Goal: Information Seeking & Learning: Check status

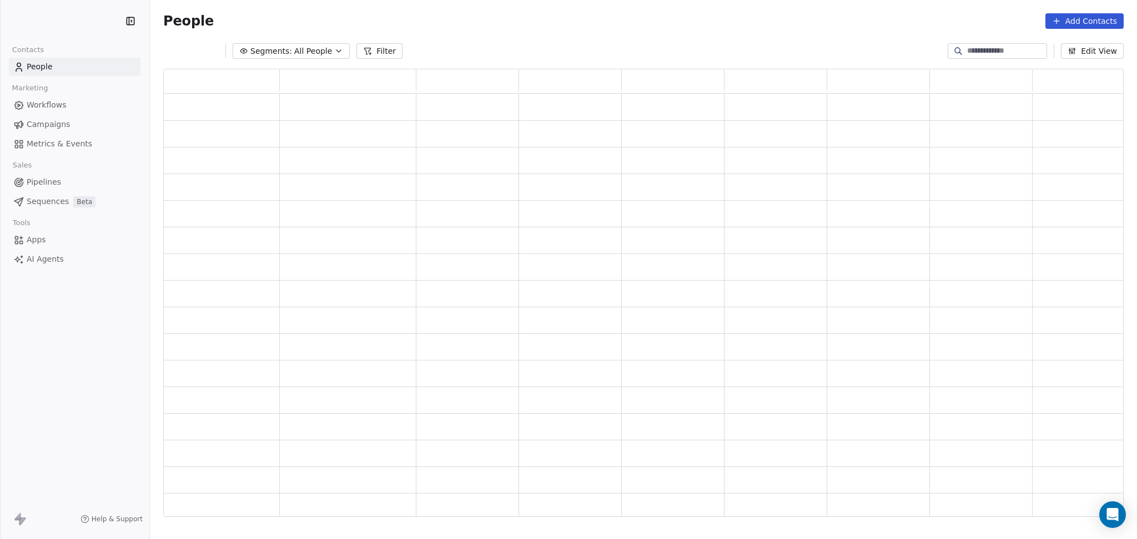
scroll to position [437, 924]
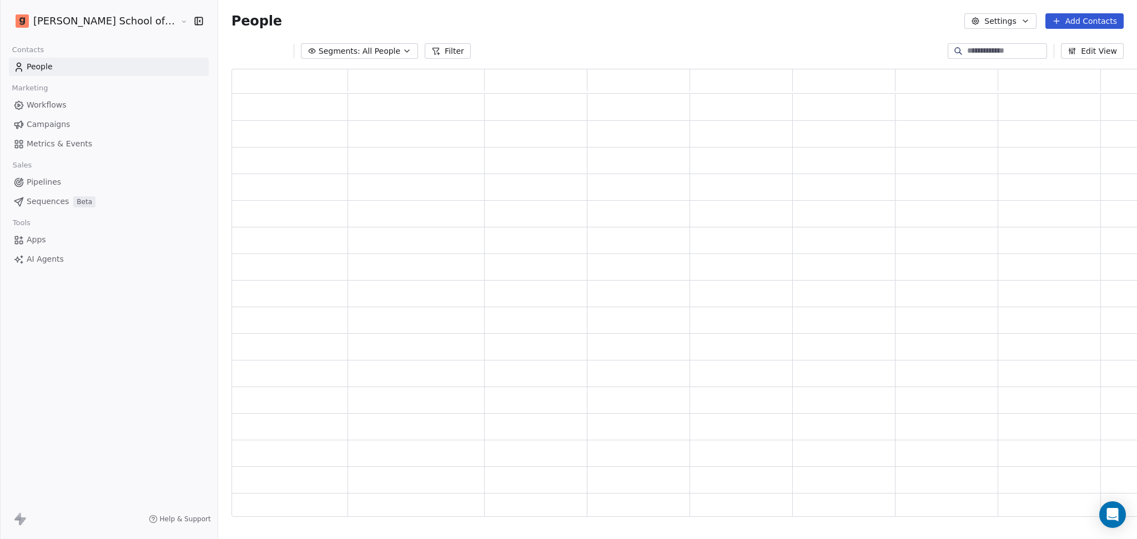
click at [971, 49] on input at bounding box center [1006, 51] width 78 height 11
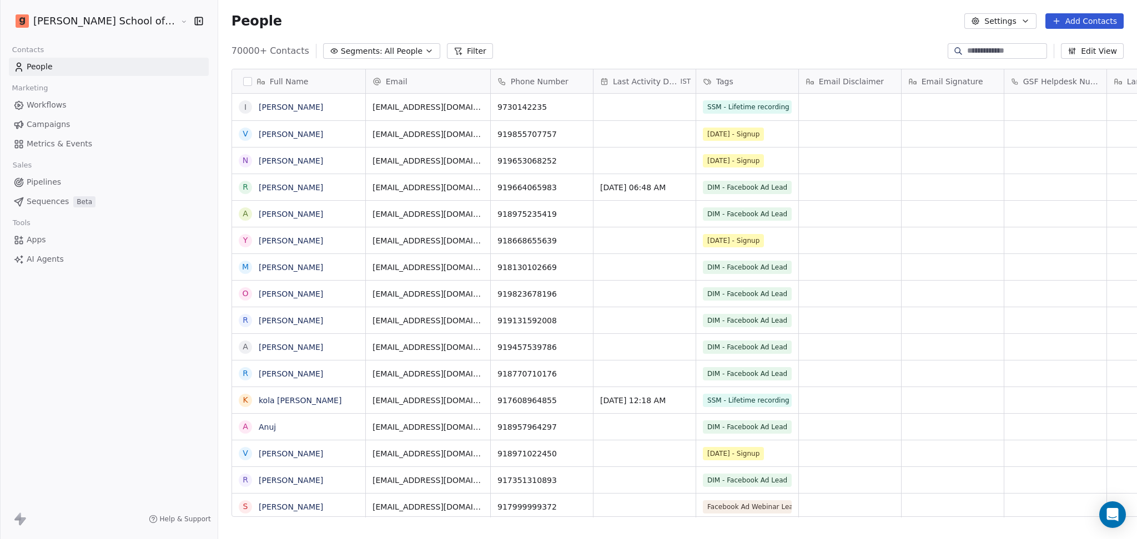
scroll to position [463, 950]
paste input "**********"
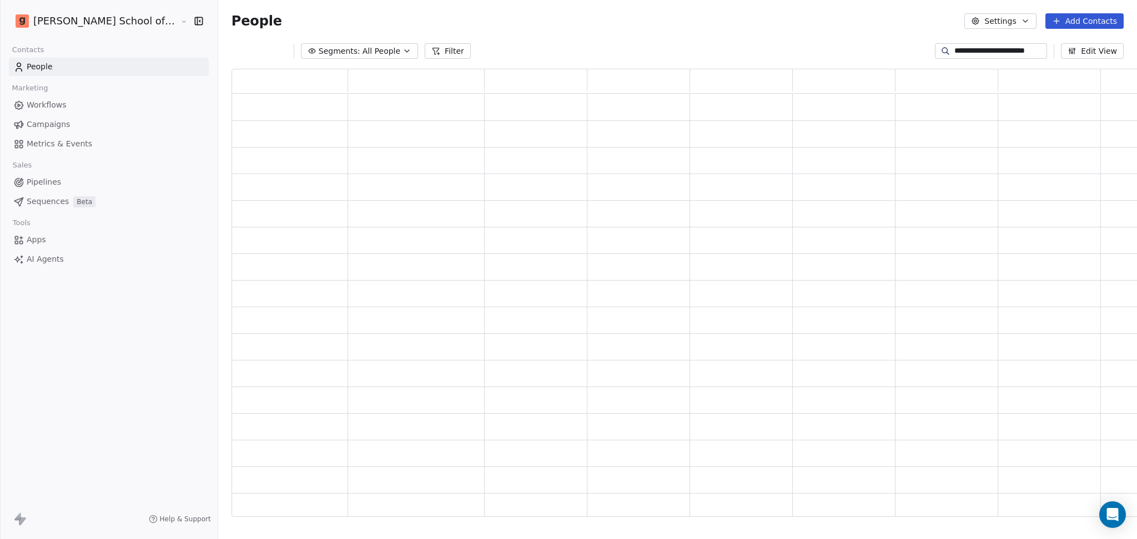
scroll to position [437, 924]
type input "**********"
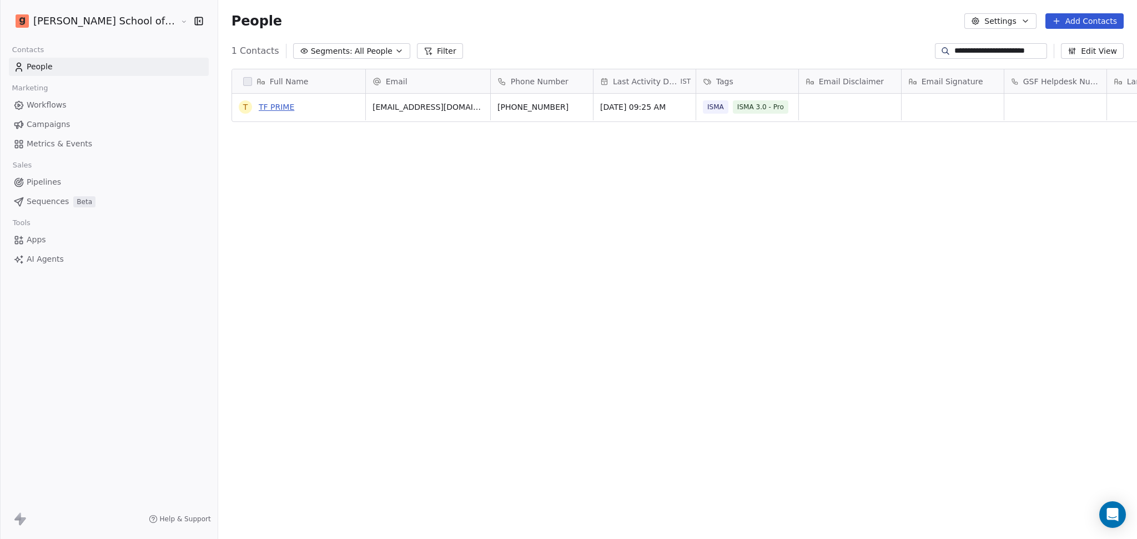
scroll to position [0, 0]
click at [259, 107] on link "TF PRIME" at bounding box center [277, 107] width 36 height 9
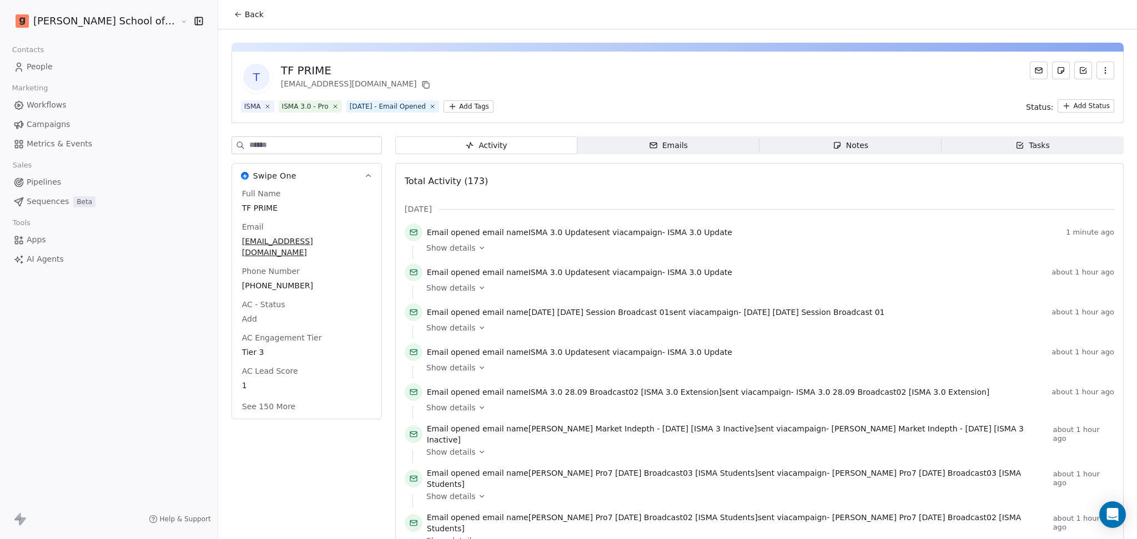
scroll to position [148, 0]
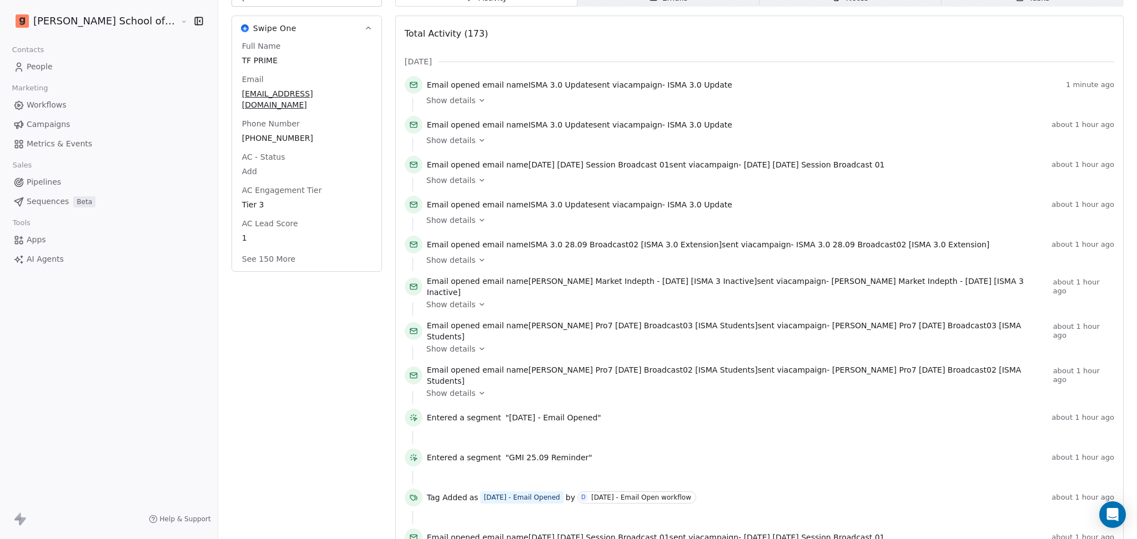
click at [235, 249] on button "See 150 More" at bounding box center [268, 259] width 67 height 20
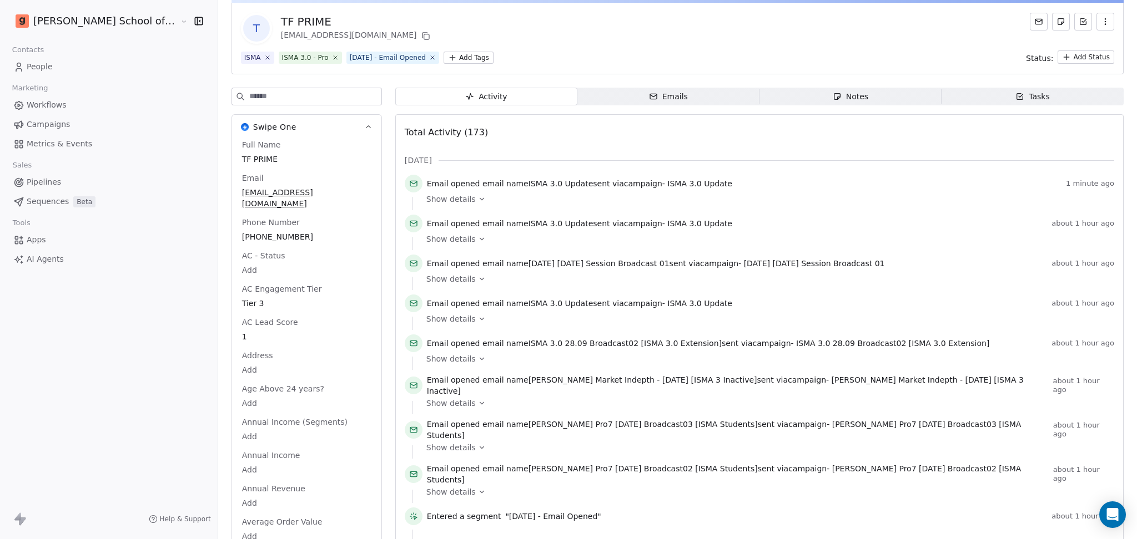
scroll to position [0, 0]
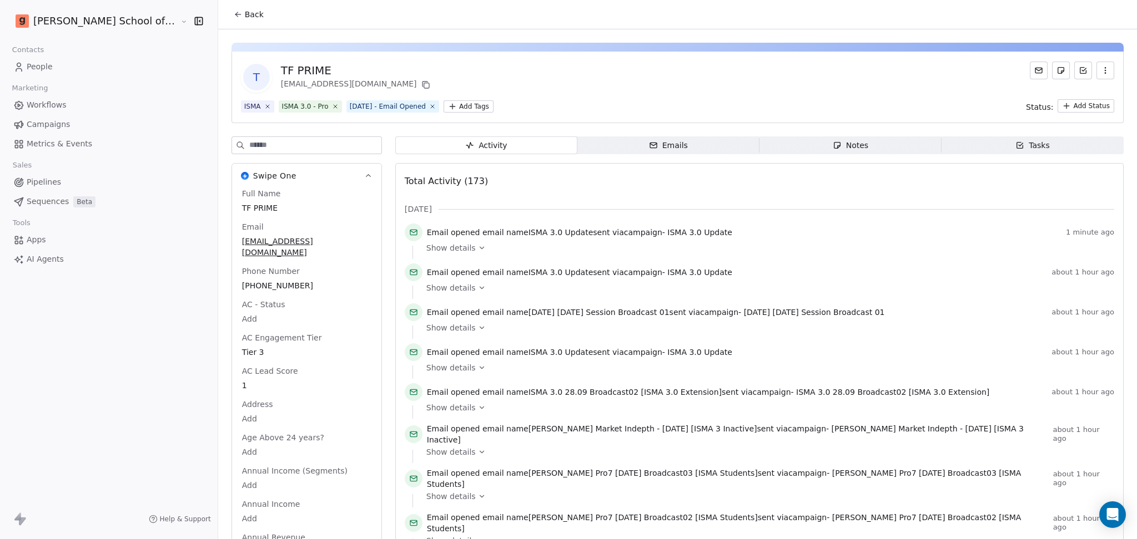
click at [273, 144] on input at bounding box center [315, 145] width 132 height 17
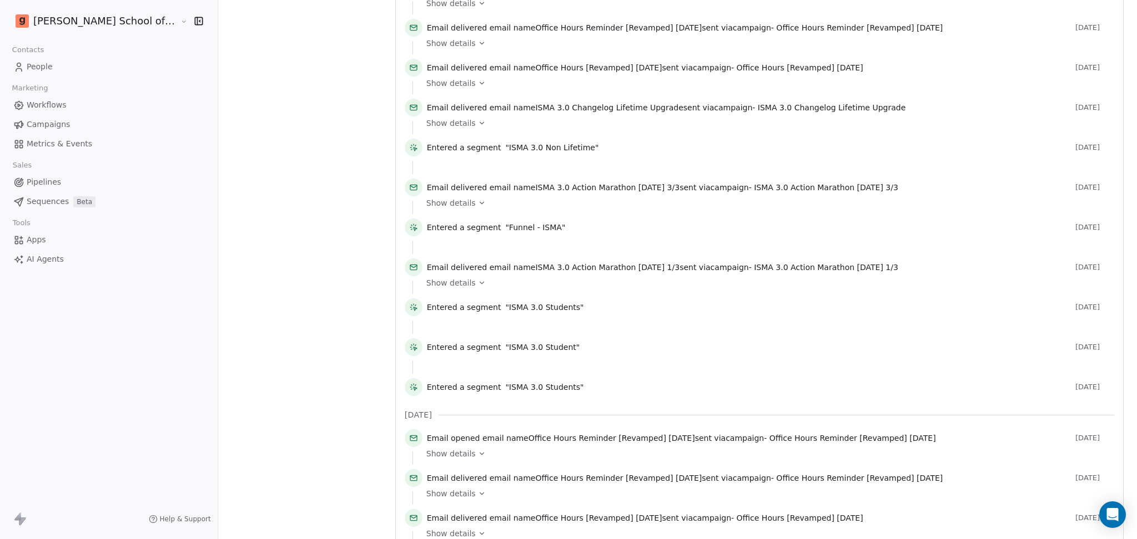
scroll to position [4884, 0]
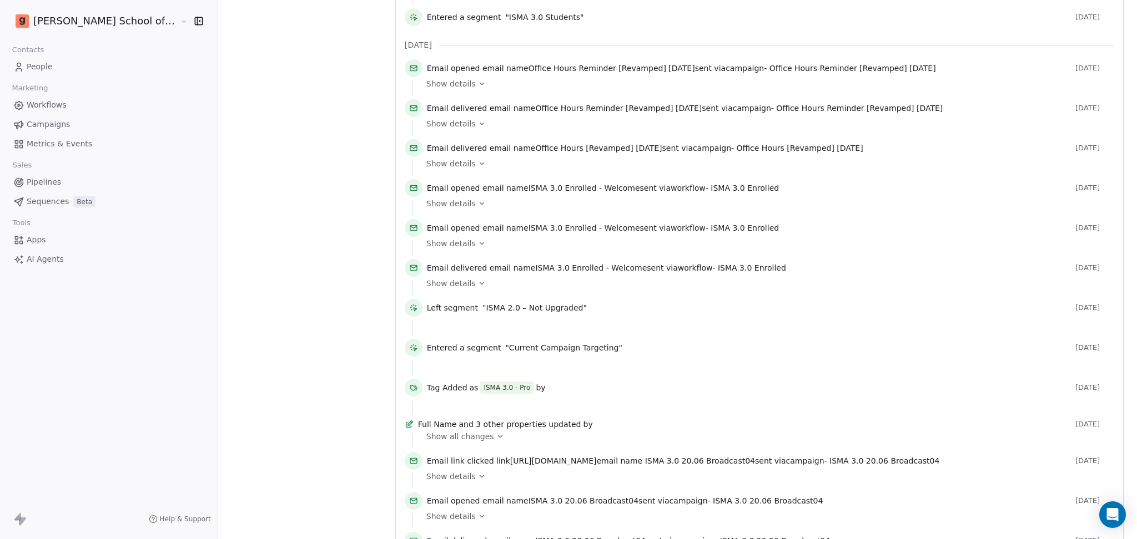
type input "*****"
click at [426, 278] on span "Show details" at bounding box center [450, 283] width 49 height 11
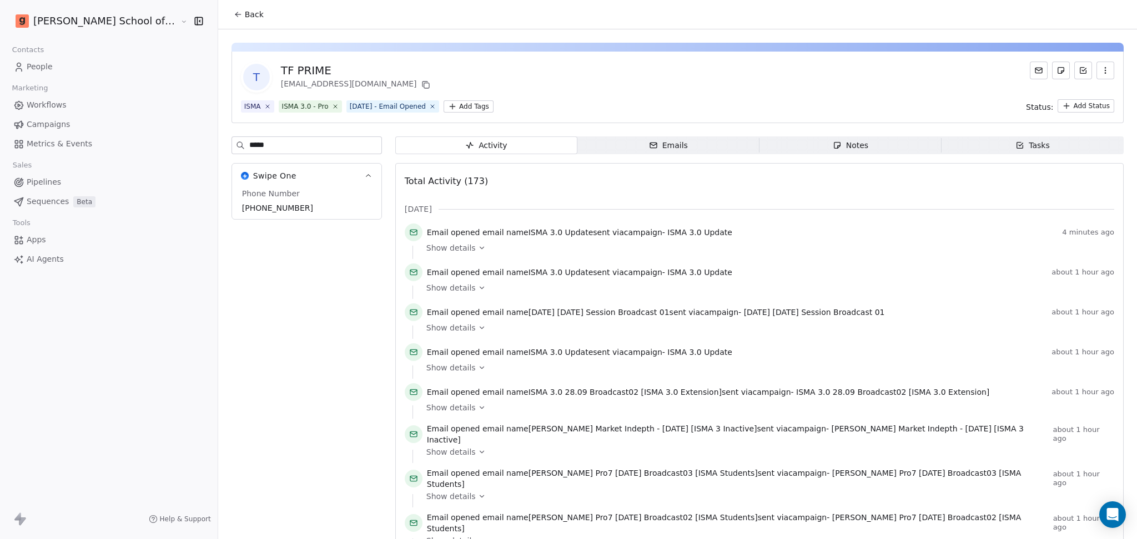
click at [245, 16] on span "Back" at bounding box center [254, 14] width 19 height 11
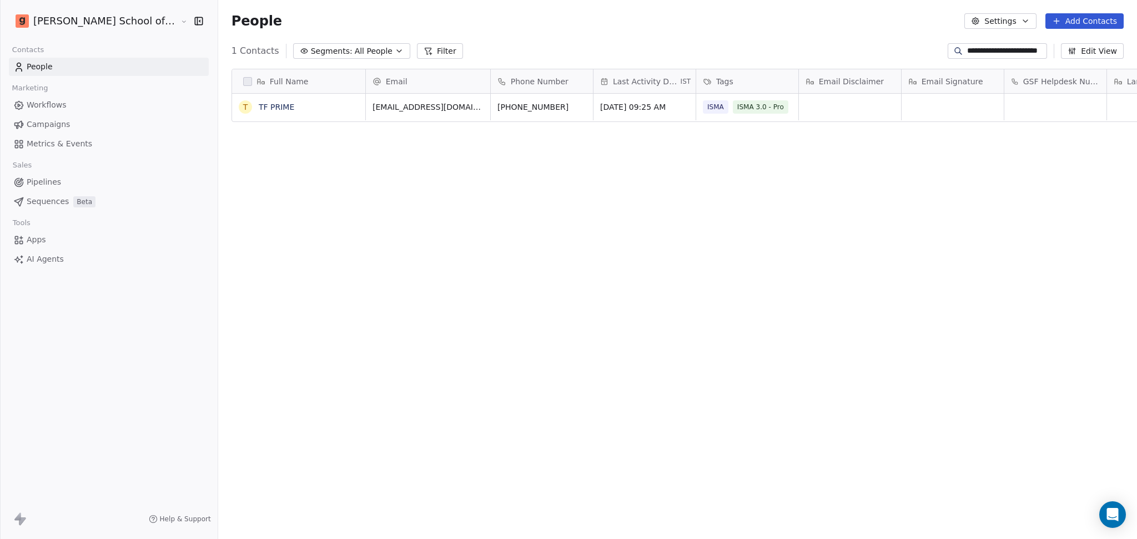
scroll to position [463, 950]
click at [259, 111] on link "TF PRIME" at bounding box center [277, 107] width 36 height 9
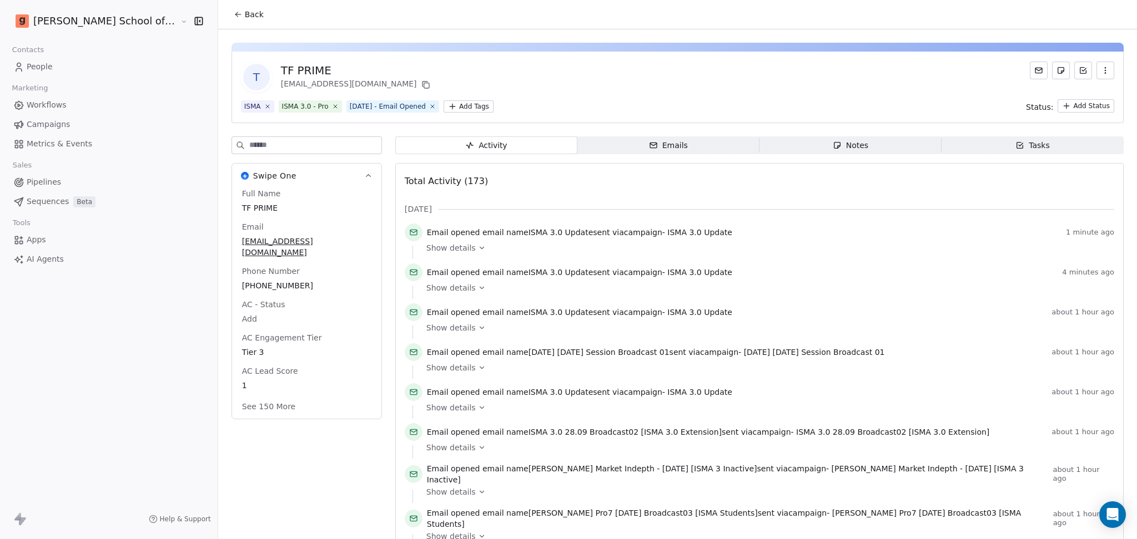
click at [1096, 65] on button "button" at bounding box center [1105, 71] width 18 height 18
click at [486, 87] on div "T TF PRIME [EMAIL_ADDRESS][DOMAIN_NAME]" at bounding box center [677, 77] width 873 height 31
click at [274, 144] on input at bounding box center [315, 145] width 132 height 17
click at [281, 70] on div "TF PRIME" at bounding box center [357, 71] width 152 height 16
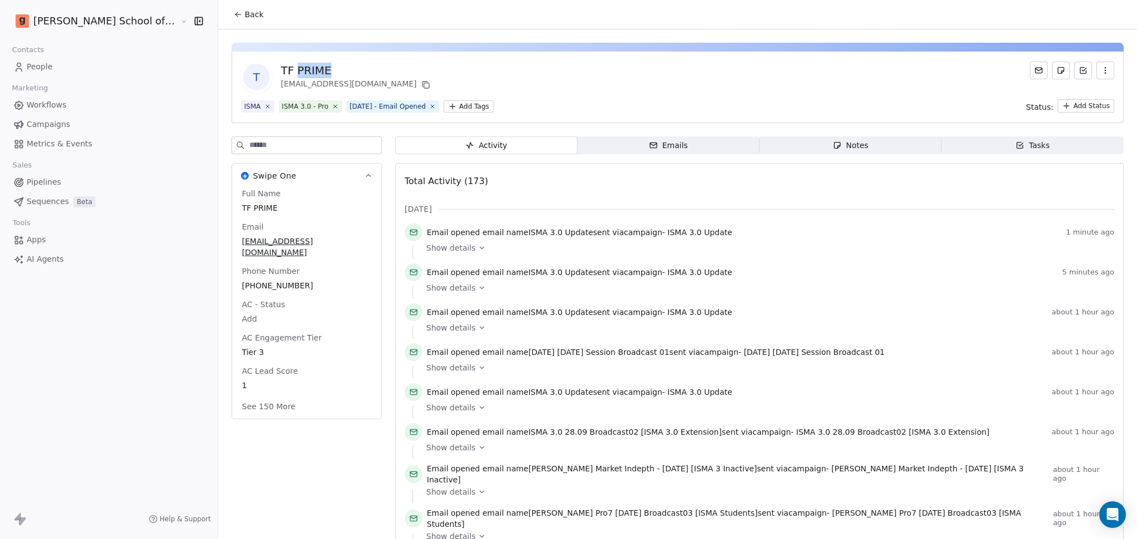
click at [281, 70] on div "TF PRIME" at bounding box center [357, 71] width 152 height 16
click at [1026, 149] on div "Tasks" at bounding box center [1032, 146] width 34 height 12
click at [859, 146] on span "Notes Notes" at bounding box center [850, 146] width 182 height 18
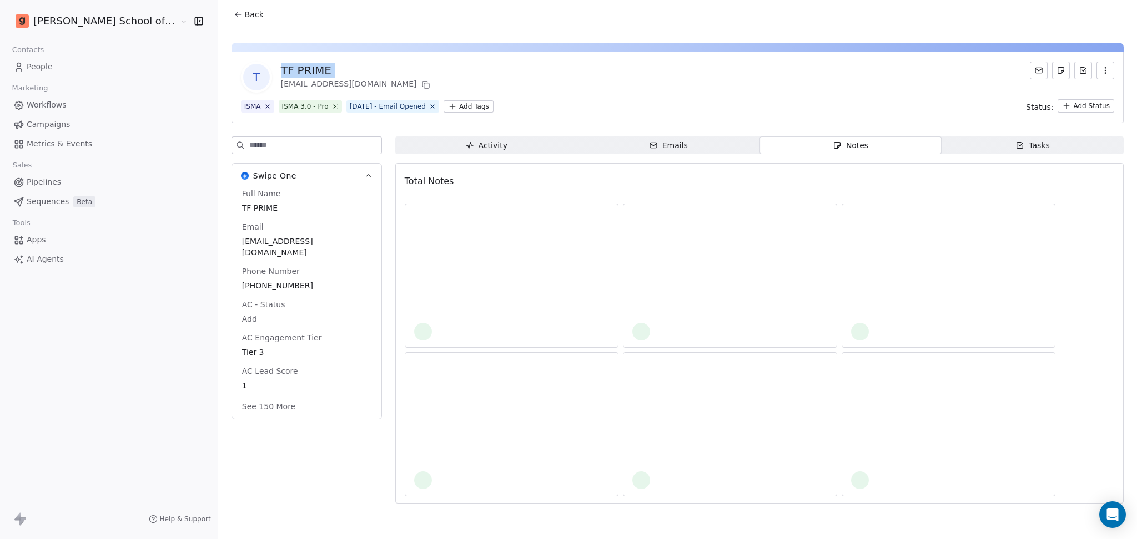
drag, startPoint x: 589, startPoint y: 153, endPoint x: 556, endPoint y: 151, distance: 33.3
click at [588, 153] on span "Emails Emails" at bounding box center [668, 146] width 182 height 18
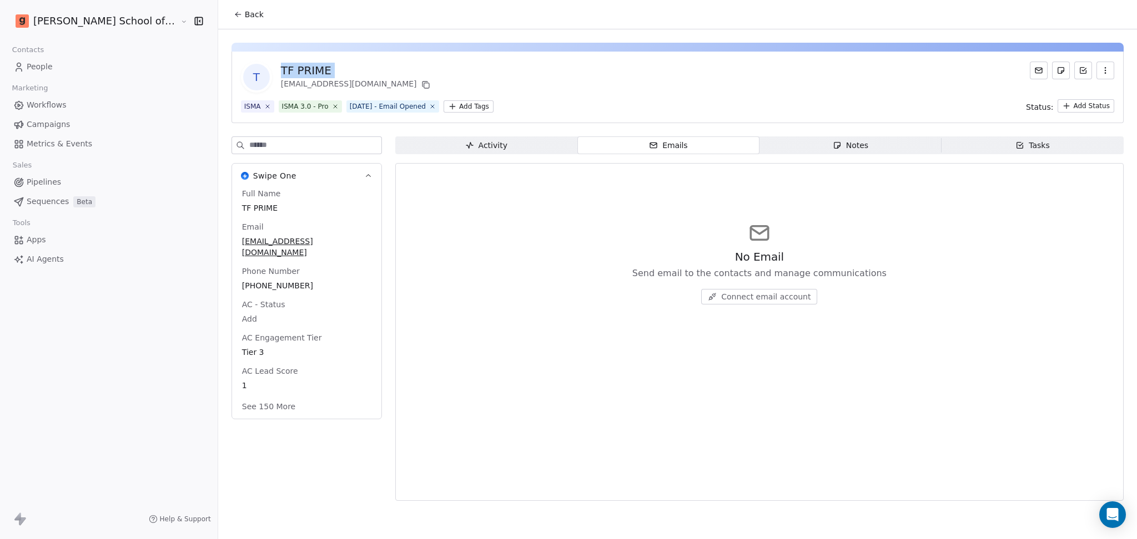
click at [493, 144] on span "Activity Activity" at bounding box center [486, 146] width 182 height 18
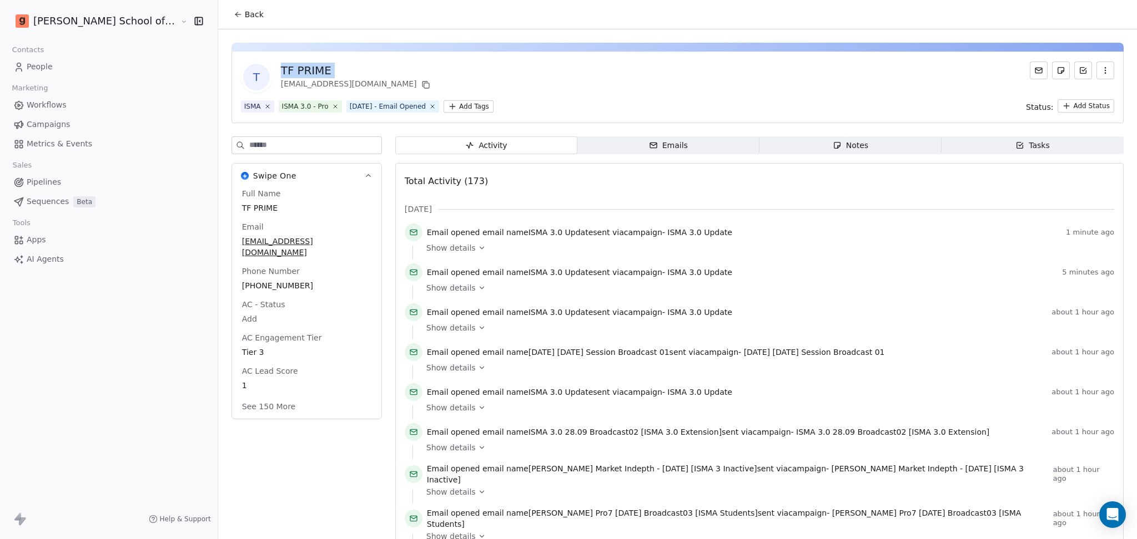
click at [281, 75] on div "TF PRIME" at bounding box center [357, 71] width 152 height 16
click at [243, 75] on span "T" at bounding box center [256, 77] width 27 height 27
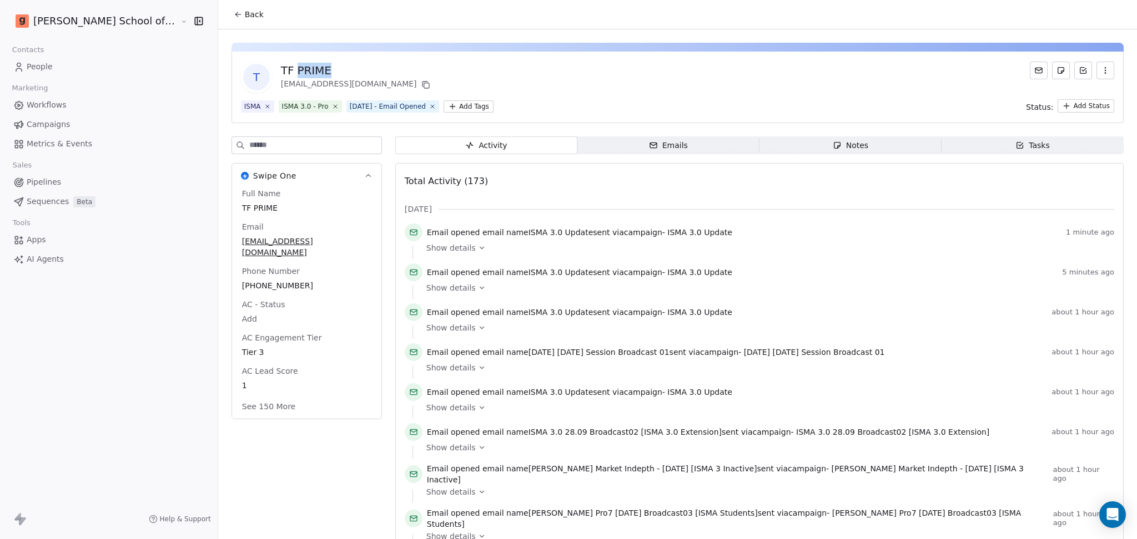
click at [243, 75] on span "T" at bounding box center [256, 77] width 27 height 27
click at [281, 73] on div "TF PRIME" at bounding box center [357, 71] width 152 height 16
click at [422, 82] on icon at bounding box center [424, 84] width 5 height 5
click at [270, 151] on input at bounding box center [315, 145] width 132 height 17
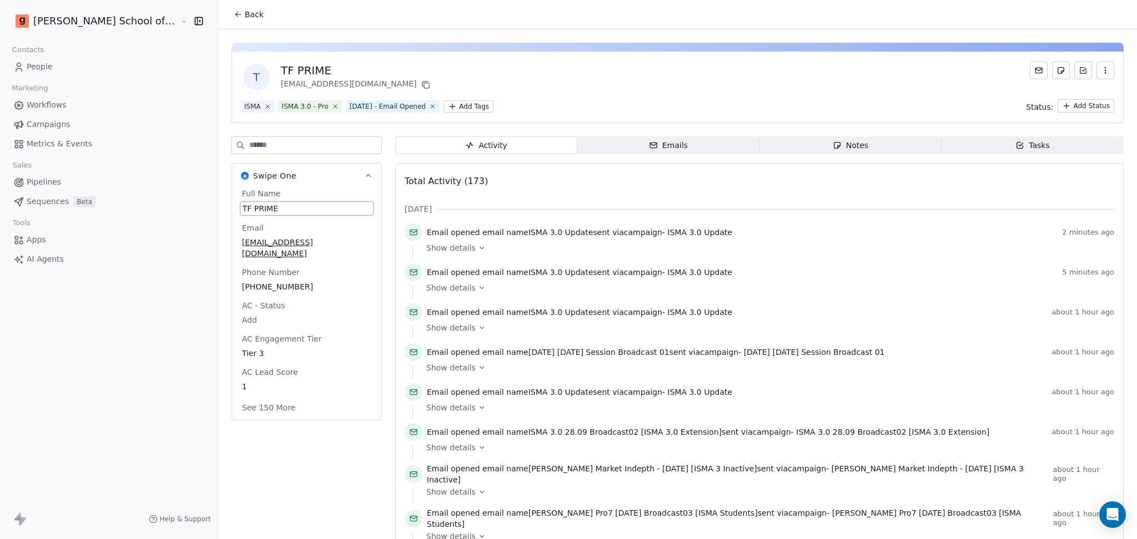
drag, startPoint x: 268, startPoint y: 211, endPoint x: 259, endPoint y: 210, distance: 9.5
click at [268, 210] on span "TF PRIME" at bounding box center [307, 208] width 128 height 11
click at [258, 209] on span "TF PRIME" at bounding box center [307, 208] width 128 height 11
type textarea "*******"
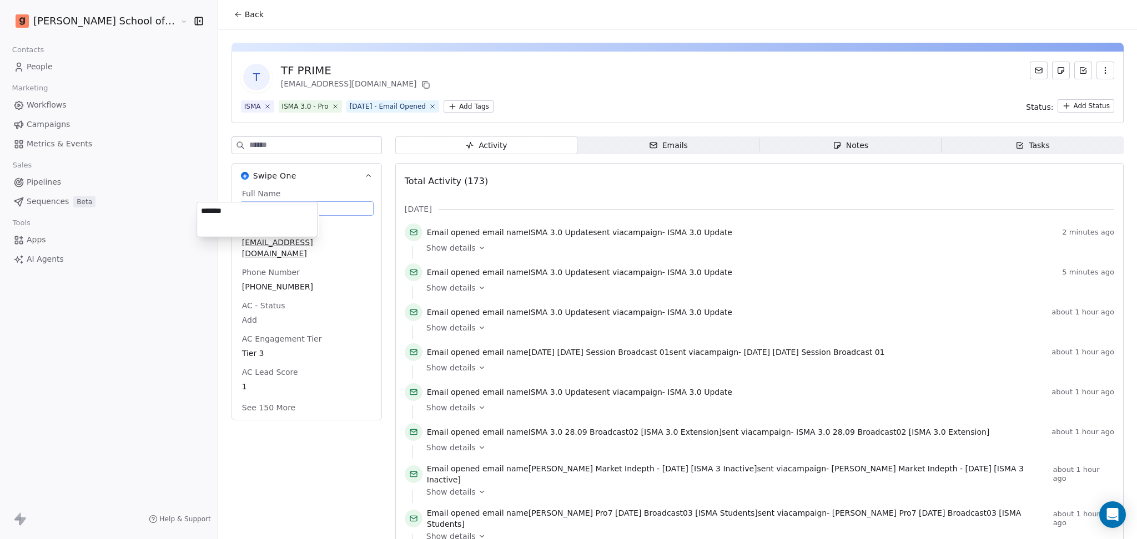
click at [135, 317] on html "[PERSON_NAME] School of Finance LLP Contacts People Marketing Workflows Campaig…" at bounding box center [568, 269] width 1137 height 539
click at [120, 291] on html "[PERSON_NAME] School of Finance LLP Contacts People Marketing Workflows Campaig…" at bounding box center [568, 269] width 1137 height 539
click at [421, 88] on icon at bounding box center [425, 84] width 9 height 9
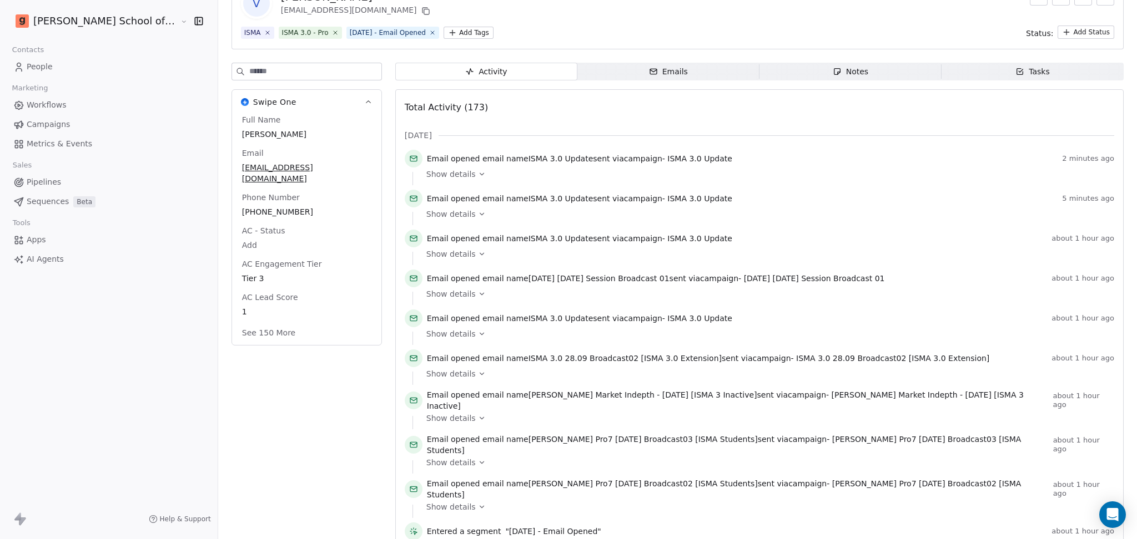
scroll to position [148, 0]
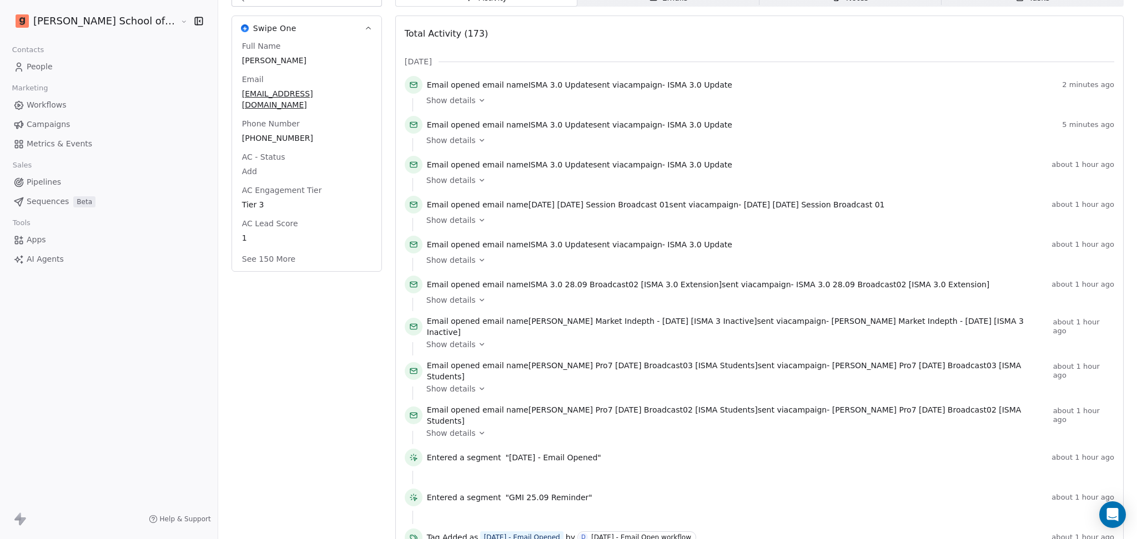
click at [235, 249] on button "See 150 More" at bounding box center [268, 259] width 67 height 20
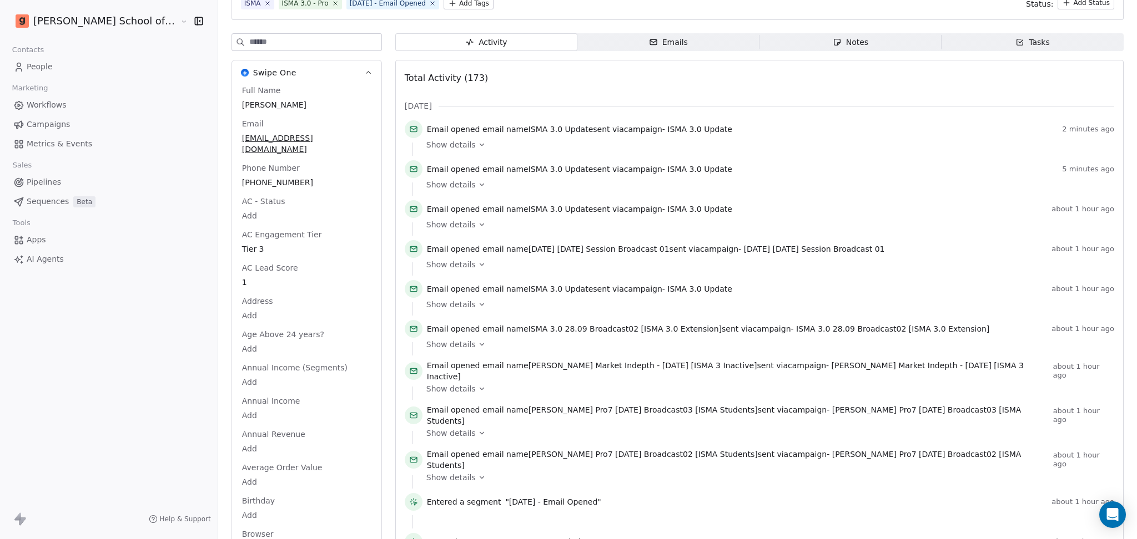
scroll to position [0, 0]
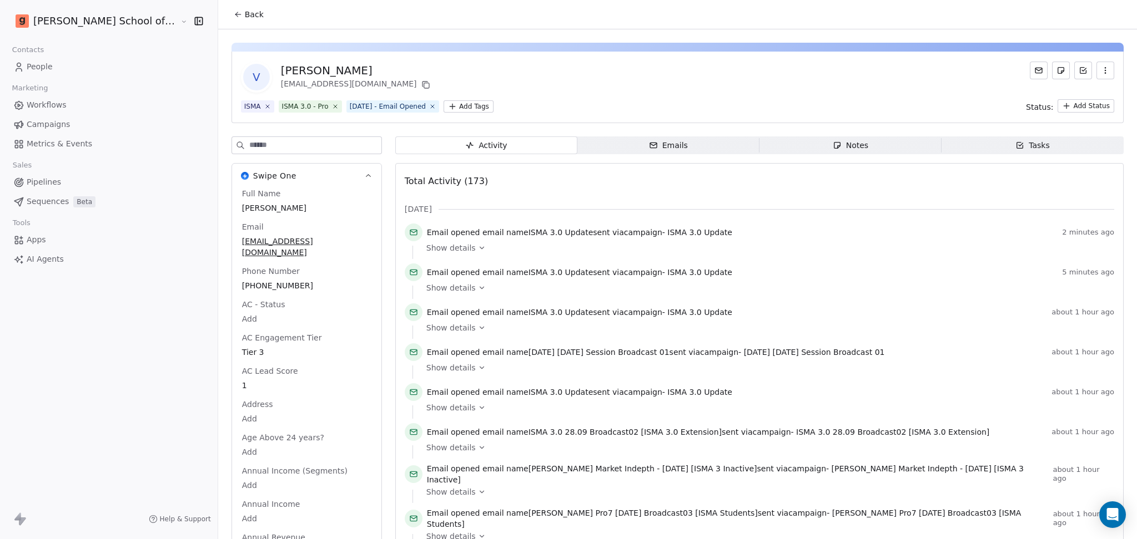
click at [255, 152] on input at bounding box center [315, 145] width 132 height 17
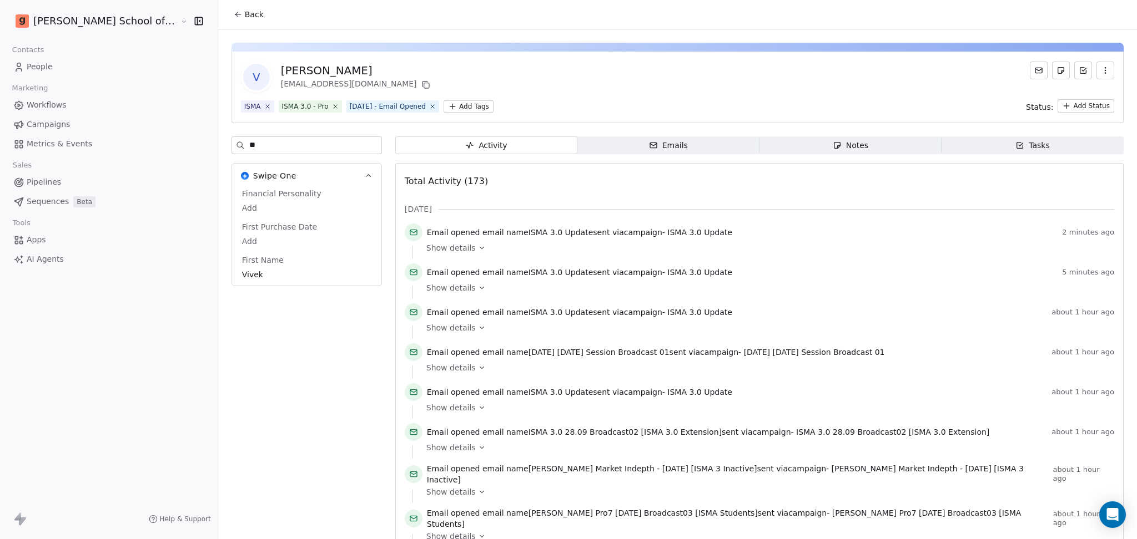
type input "*"
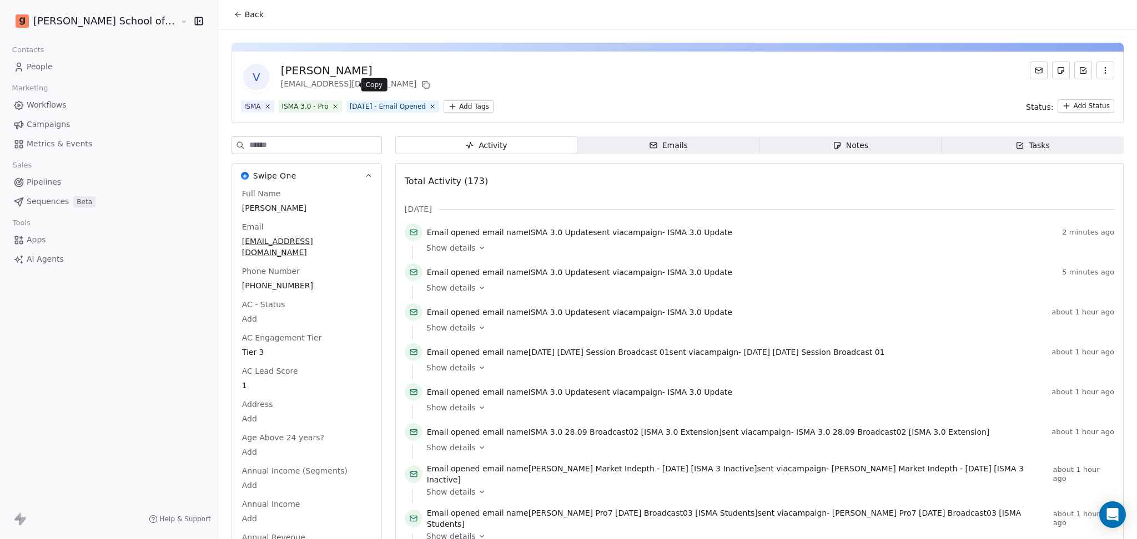
click at [423, 85] on icon at bounding box center [425, 85] width 5 height 5
click at [249, 144] on input at bounding box center [315, 145] width 132 height 17
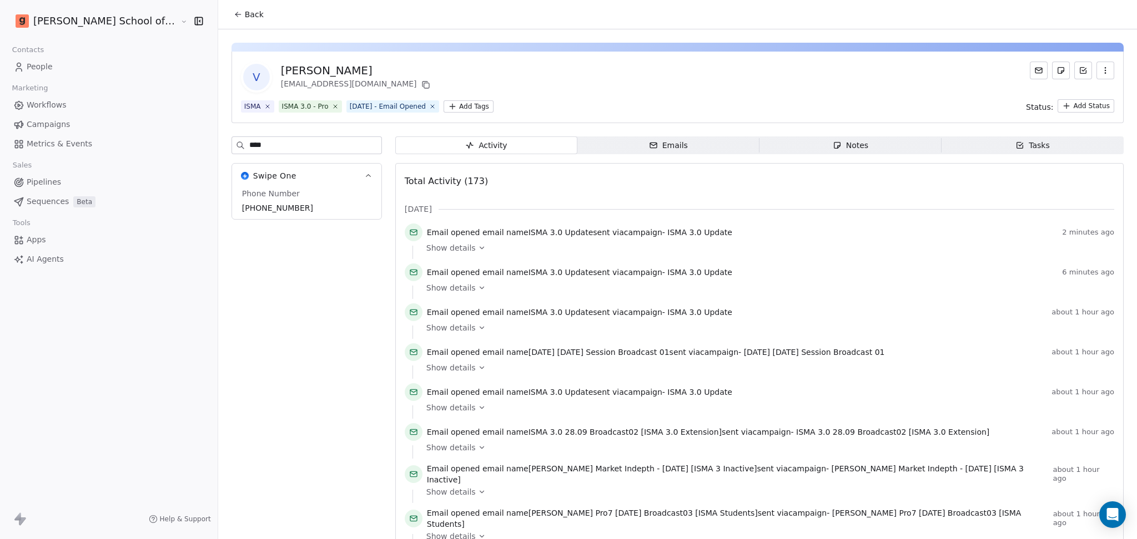
type input "****"
click at [253, 203] on span "[PHONE_NUMBER]" at bounding box center [306, 208] width 129 height 11
click at [270, 211] on span "[PHONE_NUMBER]" at bounding box center [307, 208] width 128 height 11
click at [270, 211] on input "**********" at bounding box center [257, 216] width 117 height 22
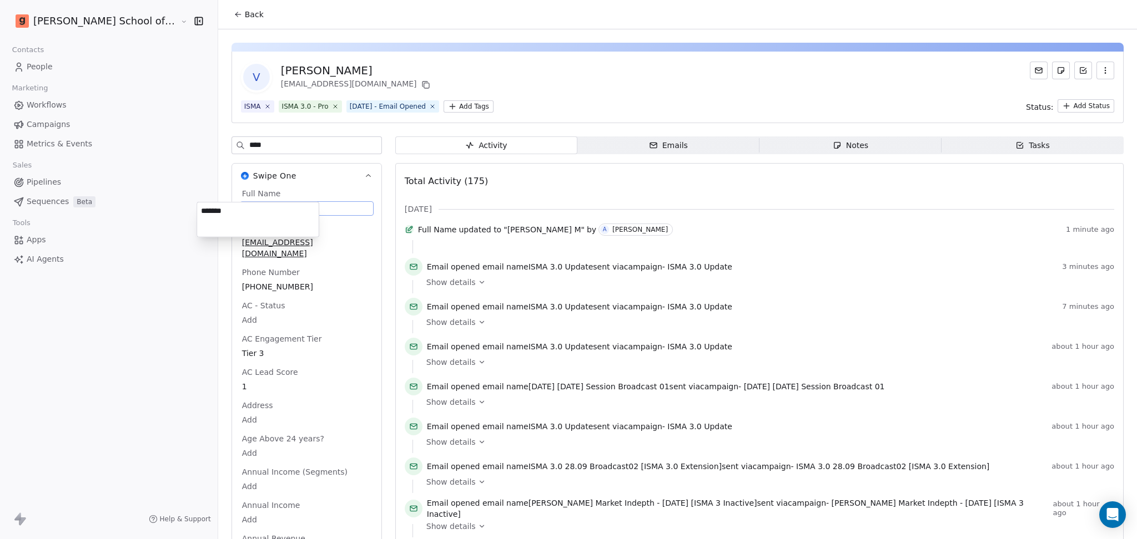
click at [279, 208] on textarea "*******" at bounding box center [258, 220] width 122 height 34
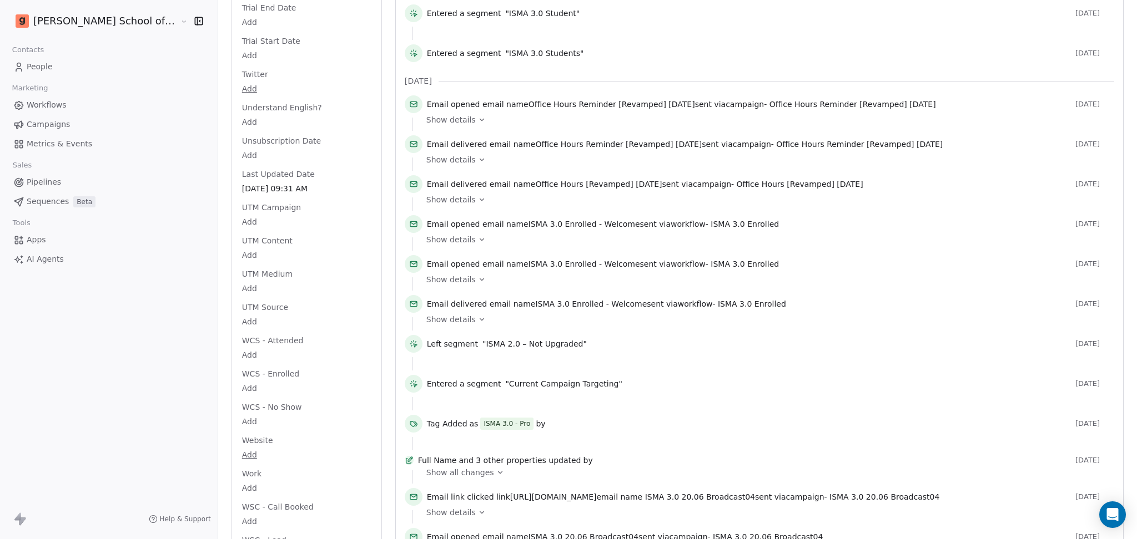
scroll to position [4958, 0]
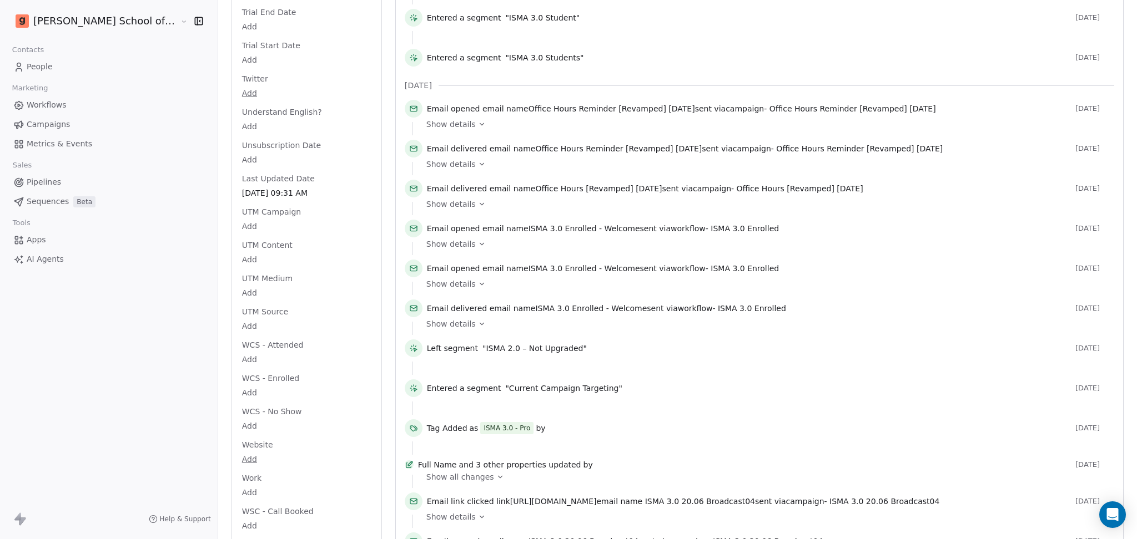
click at [426, 319] on span "Show details" at bounding box center [450, 324] width 49 height 11
